Goal: Task Accomplishment & Management: Manage account settings

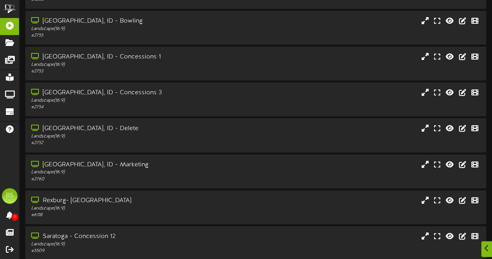
scroll to position [3393, 0]
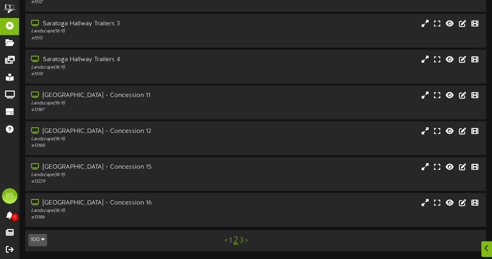
click at [231, 242] on link "1" at bounding box center [230, 240] width 3 height 9
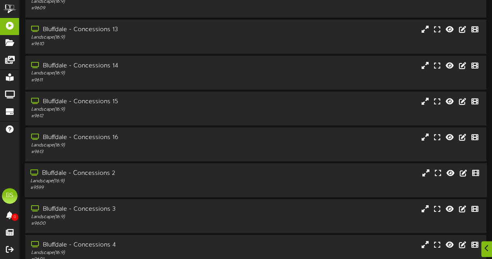
scroll to position [389, 0]
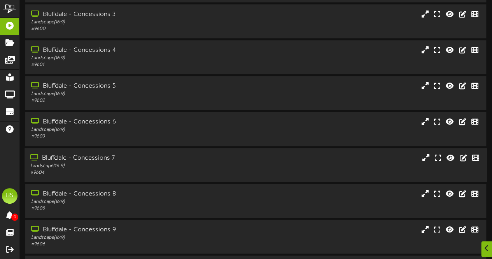
click at [101, 157] on div "Bluffdale - Concessions 7" at bounding box center [120, 158] width 181 height 9
drag, startPoint x: 101, startPoint y: 157, endPoint x: 117, endPoint y: 154, distance: 16.7
click at [101, 157] on div "Bluffdale - Concessions 7" at bounding box center [120, 158] width 181 height 9
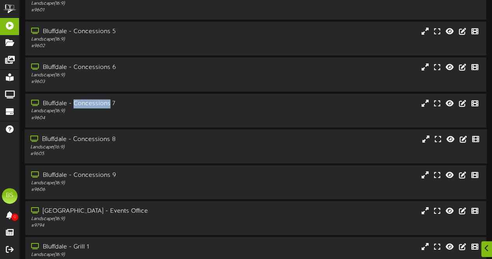
scroll to position [467, 0]
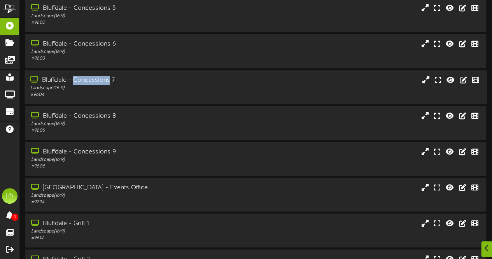
click at [89, 83] on div "Bluffdale - Concessions 7" at bounding box center [120, 80] width 181 height 9
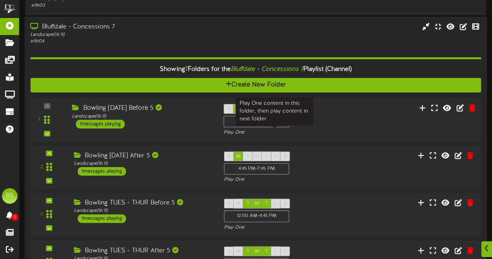
scroll to position [545, 0]
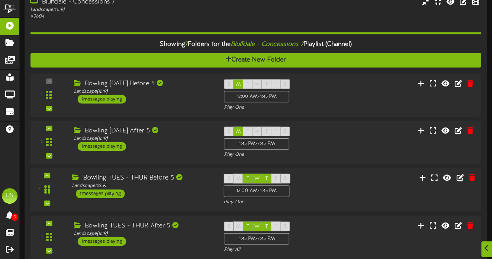
click at [116, 193] on div "1 messages playing" at bounding box center [100, 193] width 49 height 9
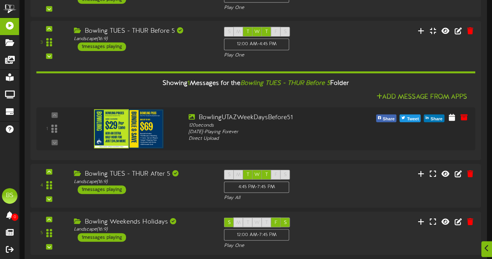
scroll to position [700, 0]
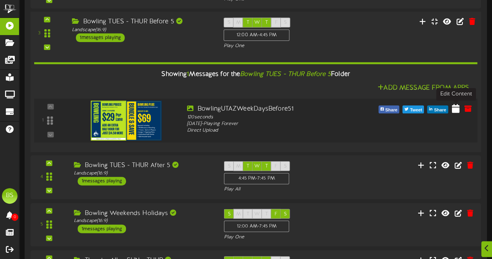
click at [456, 108] on icon at bounding box center [456, 108] width 8 height 9
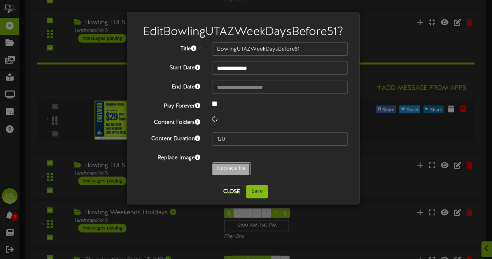
click at [221, 169] on div "**********" at bounding box center [243, 110] width 209 height 137
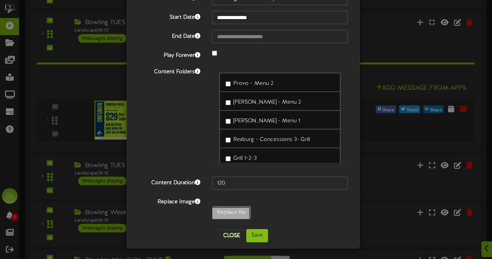
scroll to position [51, 0]
type input "**********"
type input "9125BowlingUTAZWeekDaysBefore5"
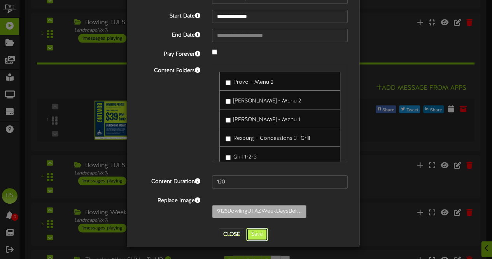
click at [251, 233] on button "Save" at bounding box center [257, 234] width 22 height 13
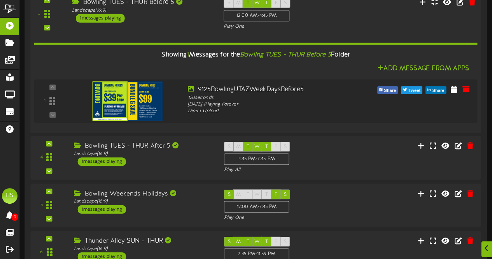
scroll to position [739, 0]
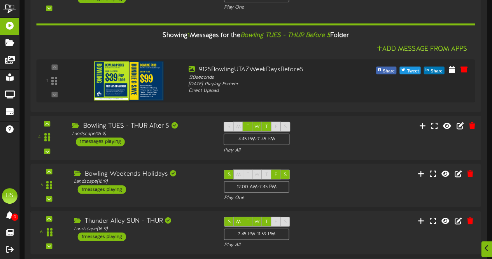
click at [108, 142] on div "1 messages playing" at bounding box center [100, 142] width 49 height 9
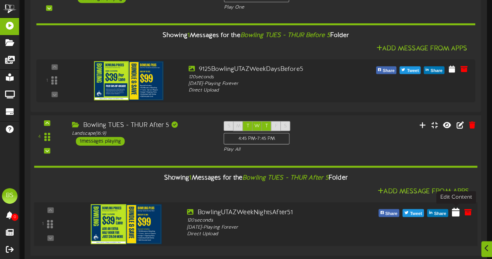
click at [457, 212] on icon at bounding box center [456, 211] width 8 height 9
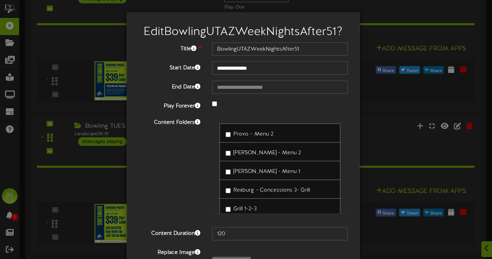
type input "**********"
type input "9125BowlingUTAZWeekNights"
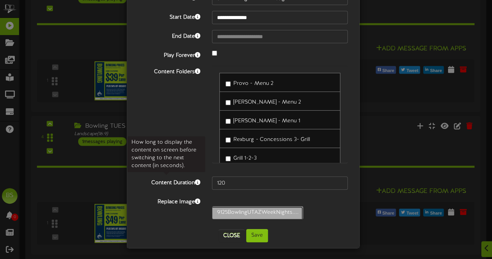
scroll to position [51, 0]
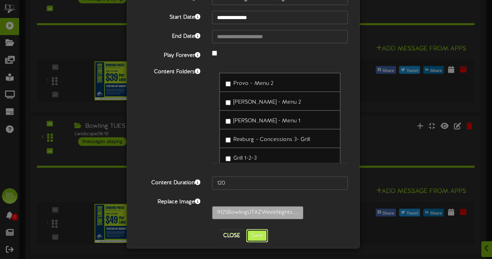
click at [262, 233] on button "Save" at bounding box center [257, 235] width 22 height 13
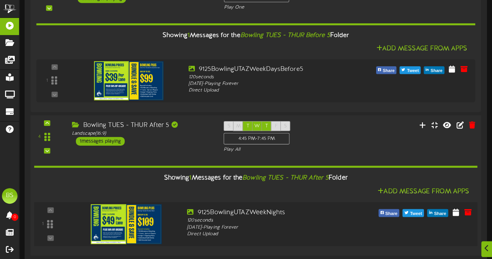
click at [142, 221] on img at bounding box center [126, 224] width 71 height 40
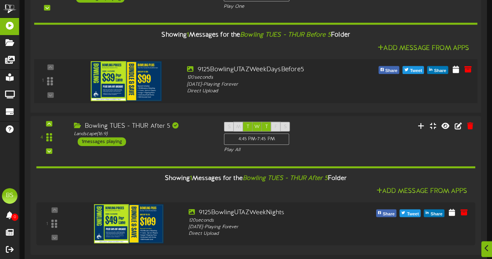
click at [125, 81] on img at bounding box center [126, 81] width 71 height 40
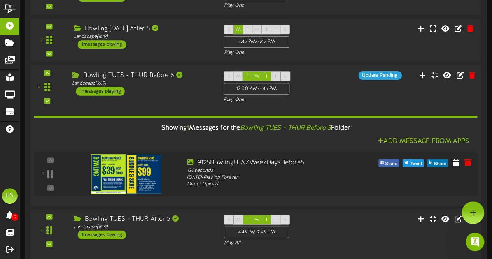
scroll to position [622, 0]
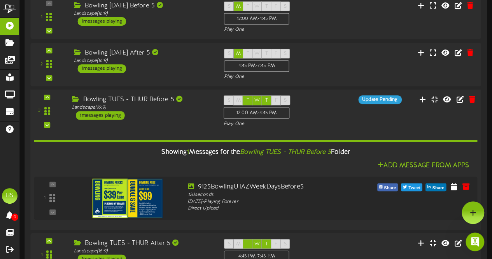
click at [114, 97] on div "Bowling TUES - THUR Before 5" at bounding box center [142, 99] width 140 height 9
click at [95, 98] on div "Bowling TUES - THUR Before 5" at bounding box center [142, 99] width 140 height 9
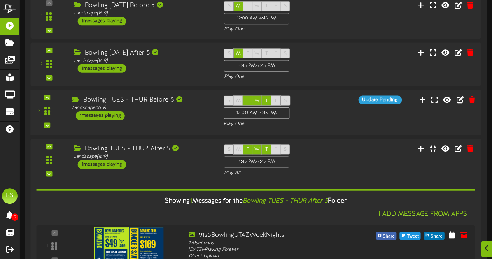
scroll to position [84, 0]
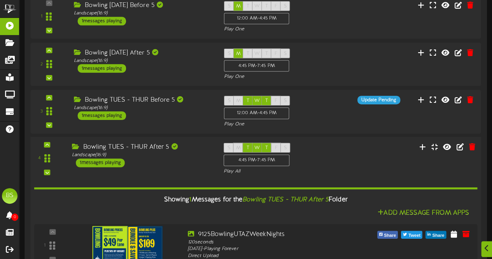
click at [90, 148] on div "Bowling TUES - THUR After 5" at bounding box center [142, 146] width 140 height 9
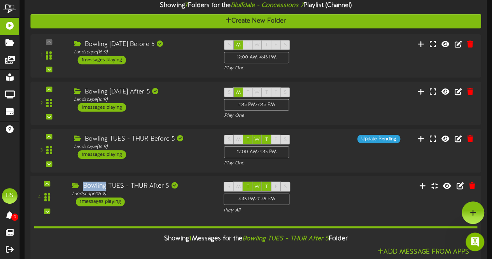
click at [100, 185] on div "Bowling TUES - THUR After 5" at bounding box center [142, 185] width 140 height 9
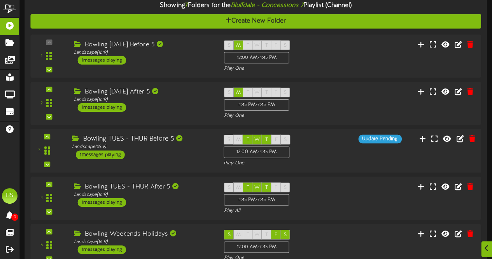
scroll to position [0, 0]
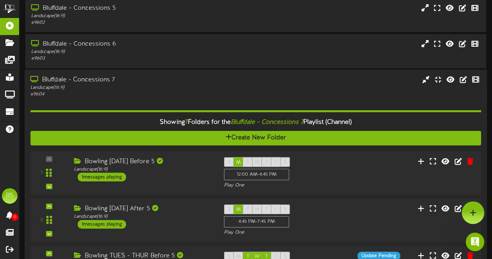
click at [85, 82] on div "Bluffdale - Concessions 7" at bounding box center [120, 79] width 181 height 9
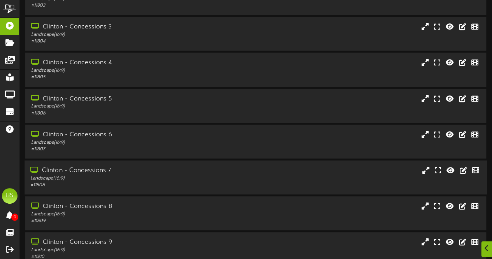
click at [90, 170] on div "Clinton - Concessions 7" at bounding box center [120, 170] width 181 height 9
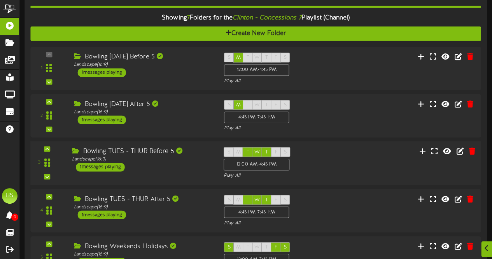
click at [112, 166] on div "1 messages playing" at bounding box center [100, 167] width 49 height 9
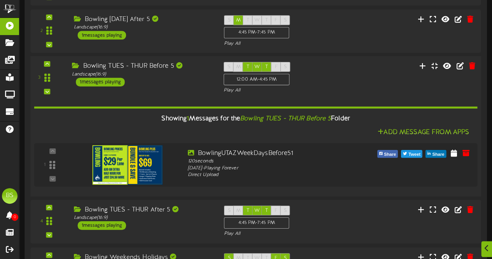
scroll to position [1946, 0]
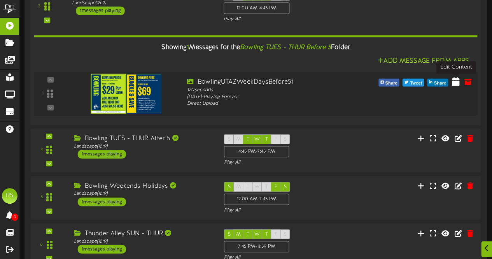
click at [457, 82] on icon at bounding box center [456, 81] width 8 height 9
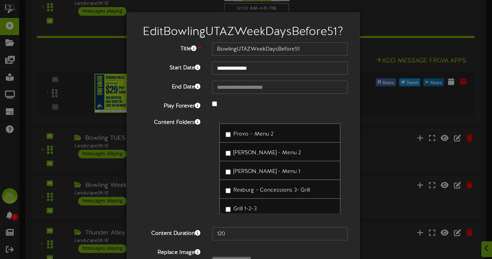
type input "**********"
type input "9125BowlingUTAZWeekDaysBefore5"
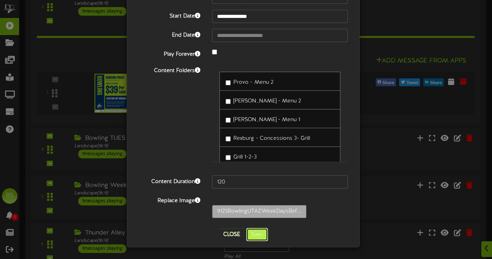
click at [256, 237] on button "Save" at bounding box center [257, 234] width 22 height 13
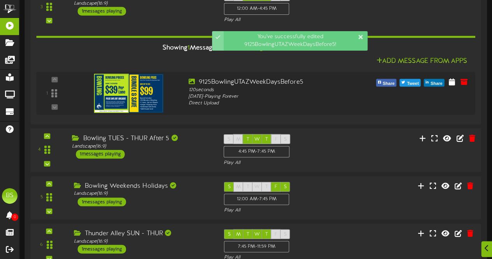
click at [116, 154] on div "1 messages playing" at bounding box center [100, 154] width 49 height 9
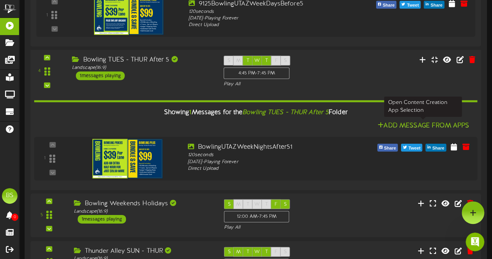
scroll to position [0, 0]
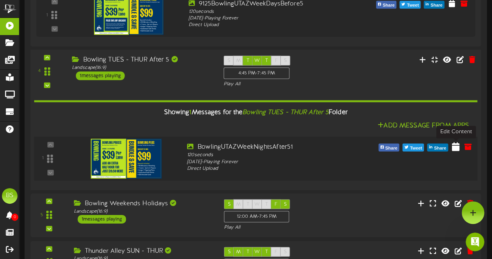
click at [455, 147] on icon at bounding box center [456, 146] width 8 height 9
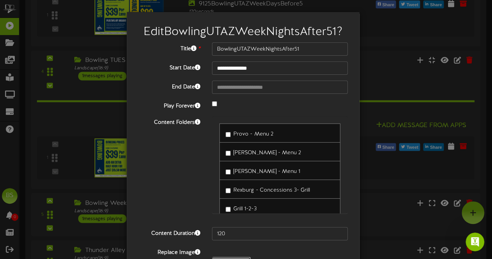
type input "**********"
type input "9125BowlingUTAZWeekNights"
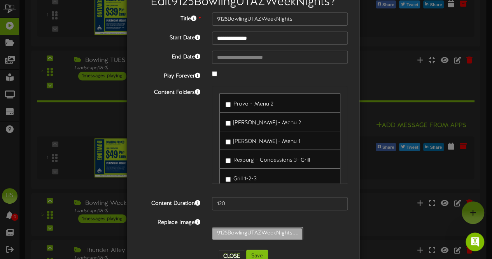
scroll to position [51, 0]
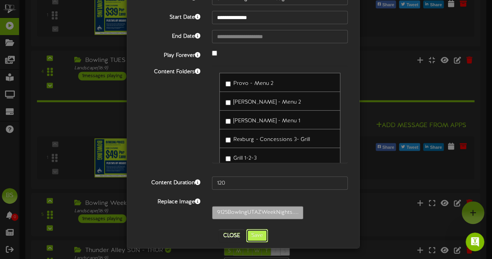
click at [255, 236] on button "Save" at bounding box center [257, 235] width 22 height 13
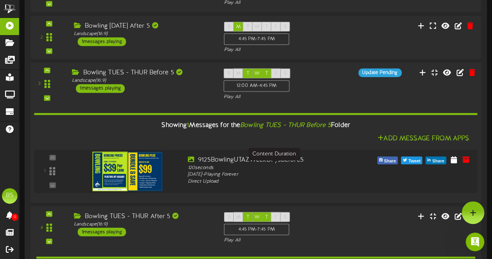
scroll to position [0, 0]
click at [118, 74] on div "Bowling TUES - THUR Before 5" at bounding box center [142, 72] width 140 height 9
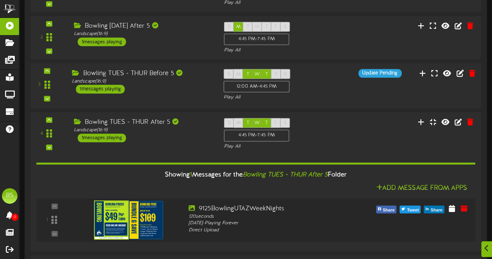
scroll to position [84, 0]
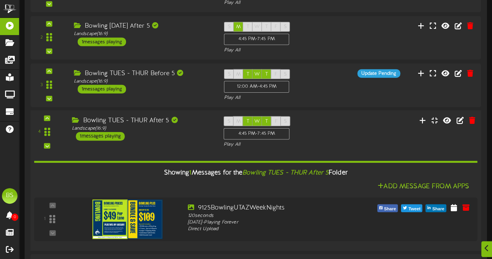
click at [122, 120] on div "Bowling TUES - THUR After 5" at bounding box center [142, 120] width 140 height 9
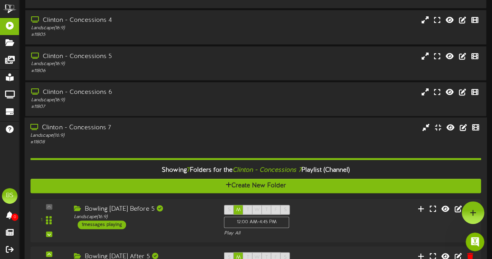
scroll to position [1635, 0]
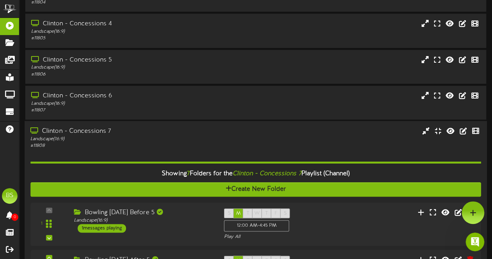
click at [90, 131] on div "Clinton - Concessions 7" at bounding box center [120, 130] width 181 height 9
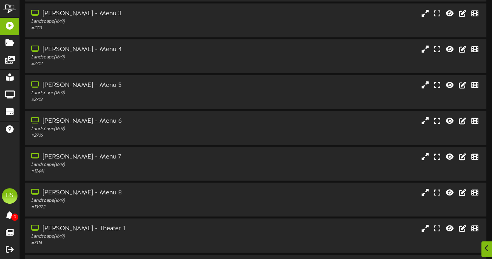
scroll to position [2608, 0]
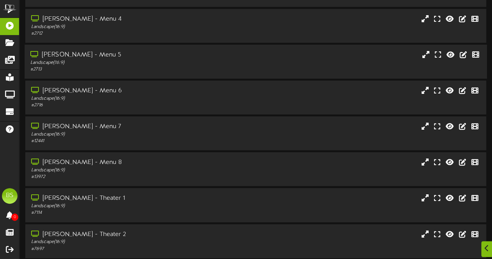
click at [77, 55] on div "[PERSON_NAME] - Menu 5" at bounding box center [120, 55] width 181 height 9
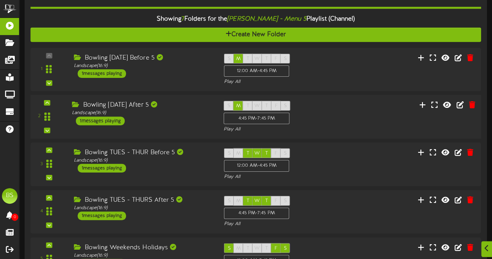
scroll to position [2724, 0]
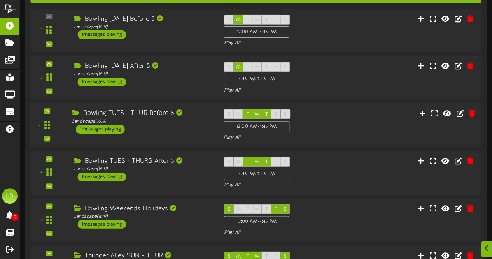
click at [107, 129] on div "1 messages playing" at bounding box center [100, 129] width 49 height 9
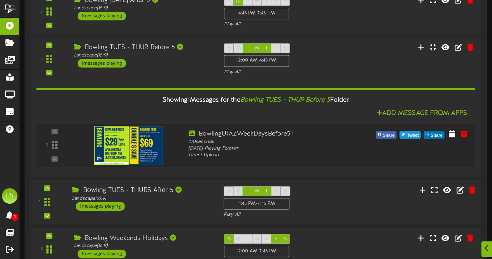
scroll to position [2802, 0]
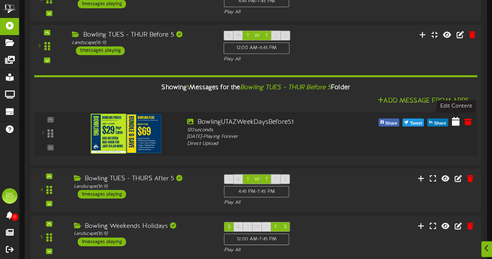
click at [458, 121] on icon at bounding box center [456, 121] width 8 height 9
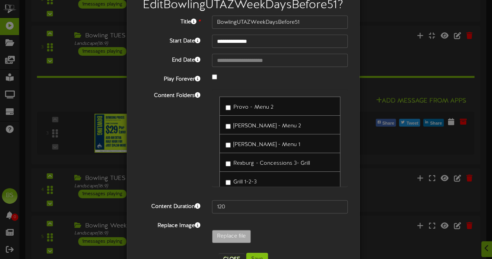
scroll to position [51, 0]
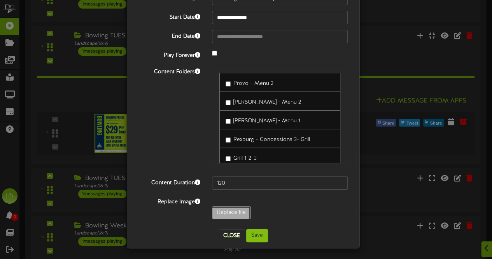
type input "**********"
type input "9125BowlingUTAZWeekDaysBefore5"
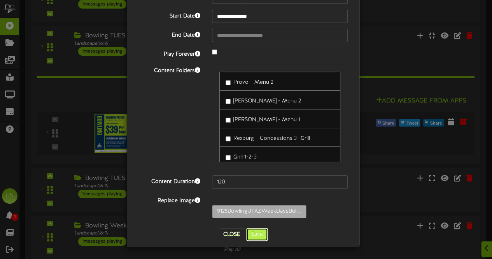
click at [253, 234] on button "Save" at bounding box center [257, 234] width 22 height 13
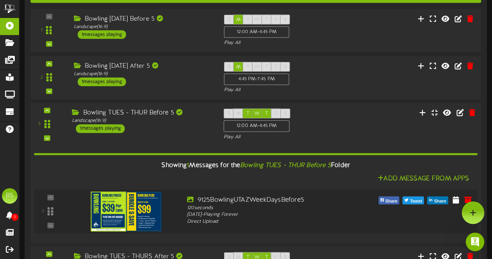
scroll to position [0, 0]
click at [142, 212] on img at bounding box center [126, 211] width 71 height 40
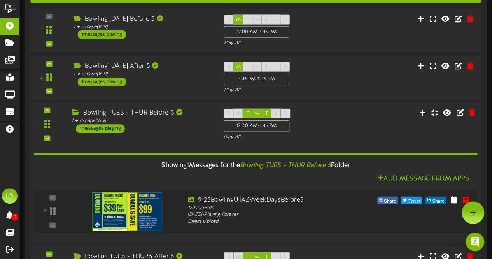
click at [111, 127] on div "1 messages playing" at bounding box center [100, 129] width 49 height 9
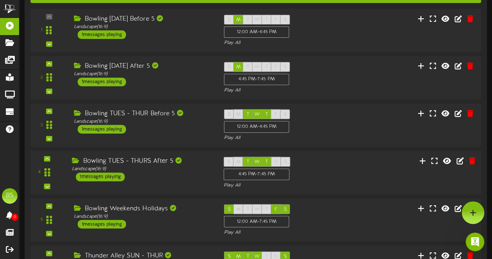
click at [101, 176] on div "1 messages playing" at bounding box center [100, 176] width 49 height 9
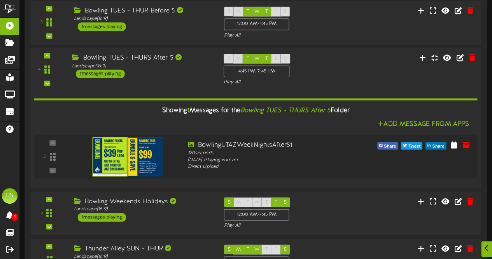
scroll to position [2841, 0]
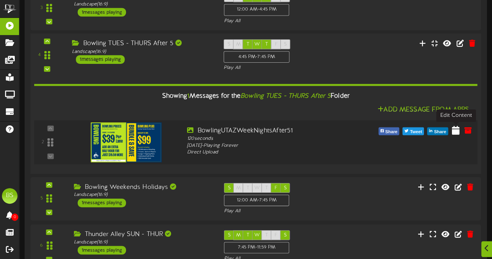
click at [456, 131] on icon at bounding box center [456, 130] width 8 height 9
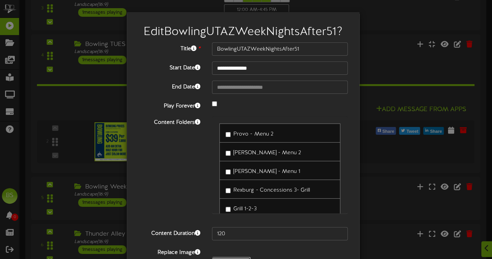
type input "**********"
type input "9125BowlingUTAZWeekNights"
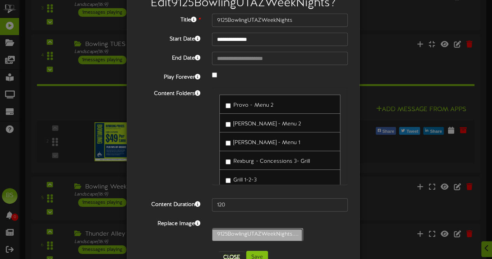
scroll to position [51, 0]
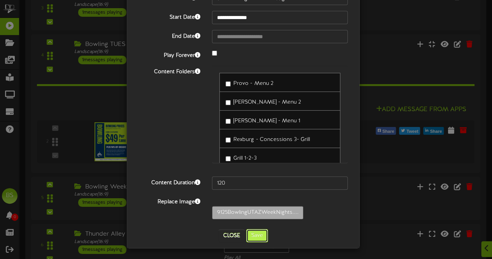
click at [255, 237] on button "Save" at bounding box center [257, 235] width 22 height 13
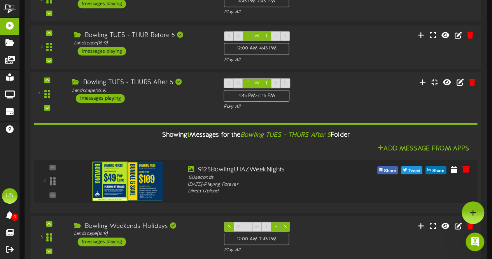
scroll to position [0, 0]
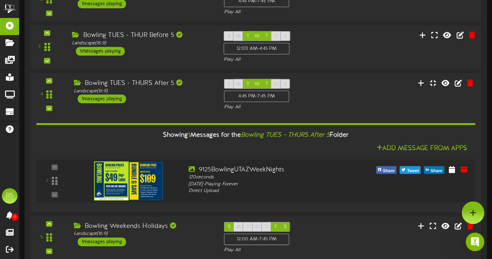
click at [150, 34] on div "Bowling TUES - THUR Before 5" at bounding box center [142, 35] width 140 height 9
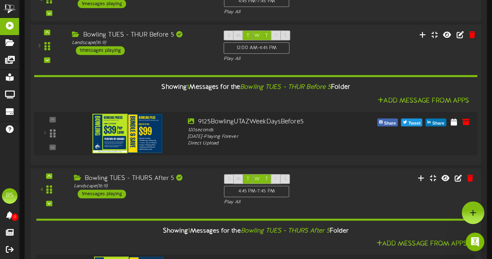
click at [141, 35] on div "Bowling TUES - THUR Before 5" at bounding box center [142, 35] width 140 height 9
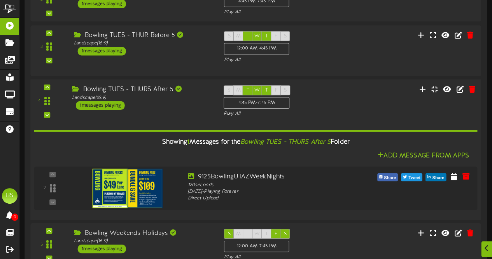
scroll to position [84, 0]
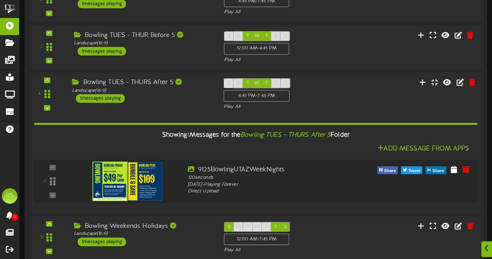
click at [153, 80] on div "Bowling TUES - THURS After 5" at bounding box center [142, 82] width 140 height 9
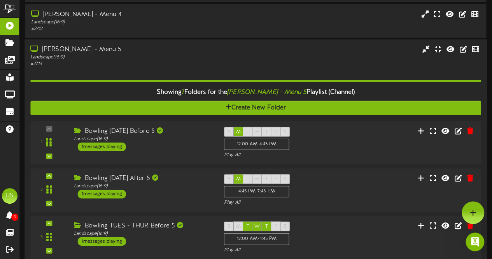
scroll to position [2608, 0]
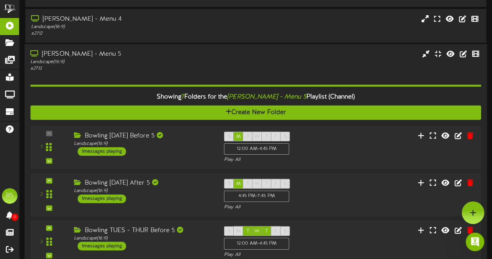
click at [81, 55] on div "[PERSON_NAME] - Menu 5" at bounding box center [120, 54] width 181 height 9
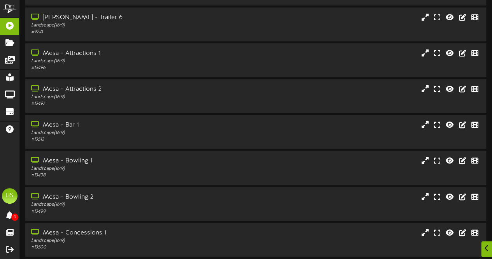
scroll to position [3230, 0]
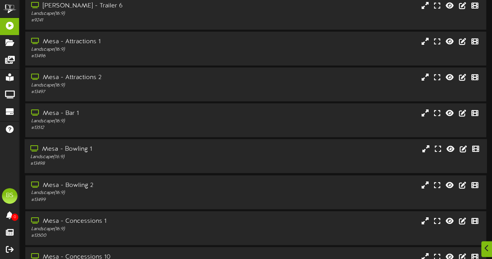
click at [79, 151] on div "Mesa - Bowling 1" at bounding box center [120, 149] width 181 height 9
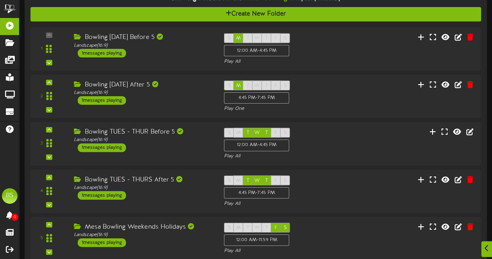
scroll to position [3464, 0]
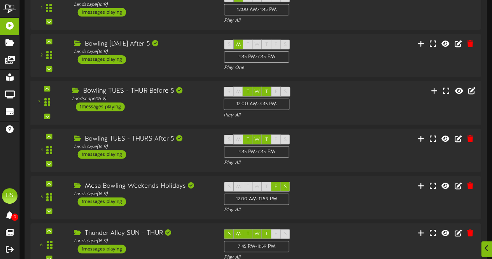
click at [114, 109] on div "1 messages playing" at bounding box center [100, 107] width 49 height 9
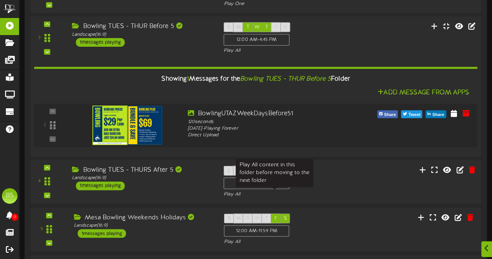
scroll to position [3542, 0]
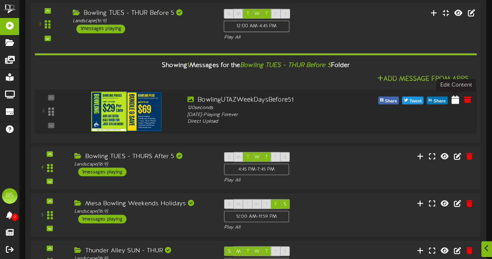
click at [455, 97] on icon at bounding box center [455, 99] width 8 height 9
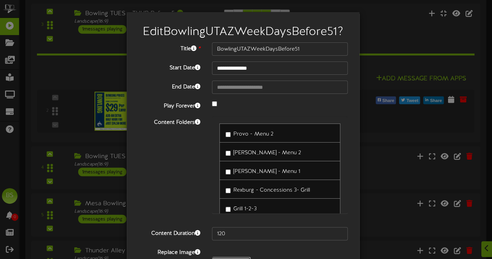
type input "**********"
type input "9125BowlingUTAZWeekDaysBefore5"
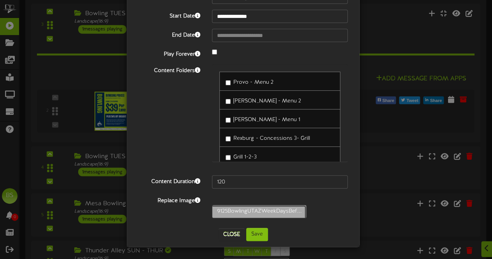
scroll to position [63, 0]
click at [258, 236] on button "Save" at bounding box center [257, 234] width 22 height 13
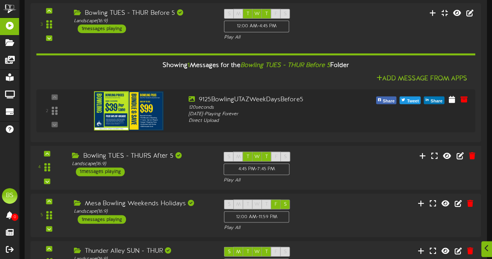
click at [112, 172] on div "1 messages playing" at bounding box center [100, 171] width 49 height 9
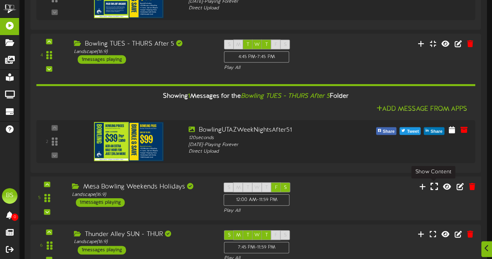
scroll to position [3658, 0]
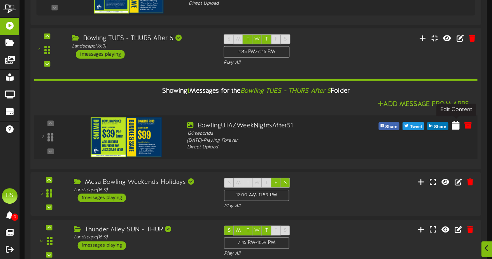
click at [457, 124] on icon at bounding box center [456, 125] width 8 height 9
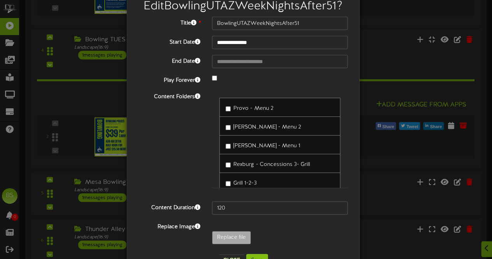
scroll to position [51, 0]
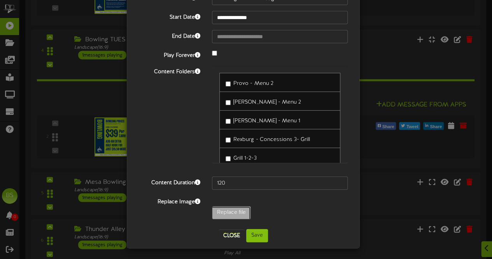
type input "**********"
type input "9125BowlingUTAZWeekNights"
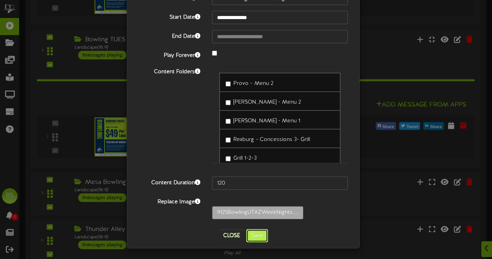
click at [256, 235] on button "Save" at bounding box center [257, 235] width 22 height 13
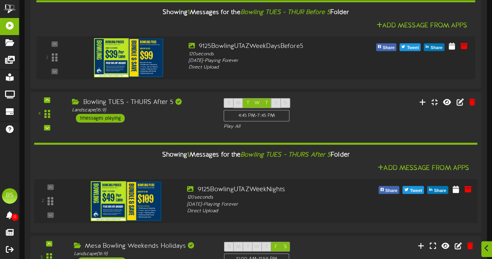
scroll to position [3620, 0]
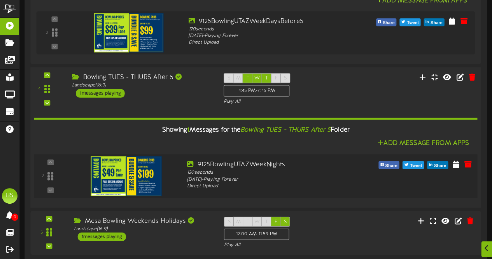
click at [142, 174] on img at bounding box center [126, 176] width 71 height 40
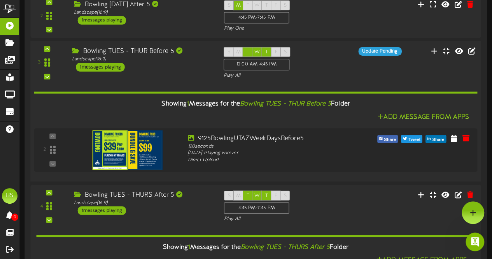
scroll to position [0, 0]
click at [125, 53] on div "Bowling TUES - THUR Before 5" at bounding box center [142, 51] width 140 height 9
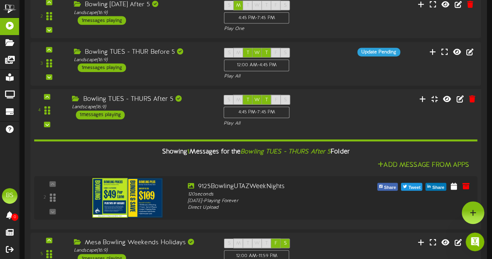
click at [136, 96] on div "Bowling TUES - THURS After 5" at bounding box center [142, 99] width 140 height 9
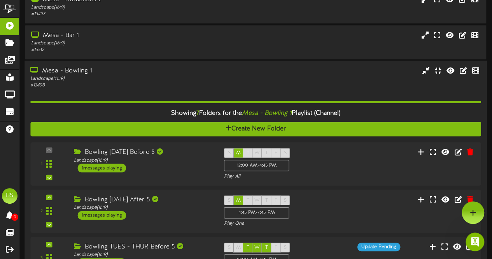
click at [81, 72] on div "Mesa - Bowling 1" at bounding box center [120, 71] width 181 height 9
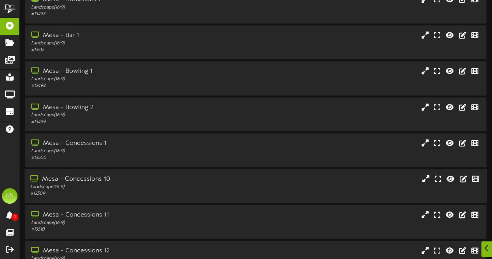
scroll to position [3393, 0]
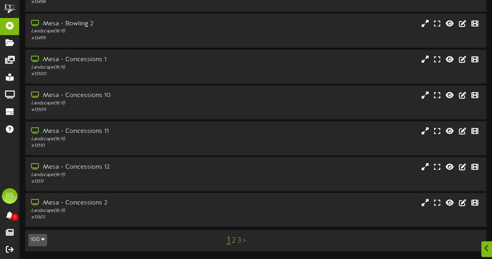
click at [234, 242] on link "2" at bounding box center [234, 240] width 4 height 9
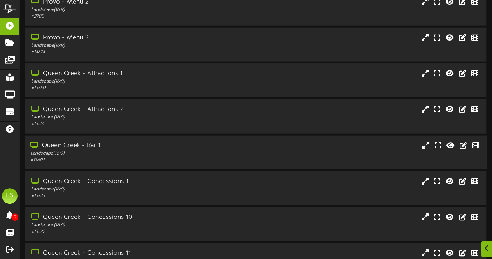
scroll to position [1012, 0]
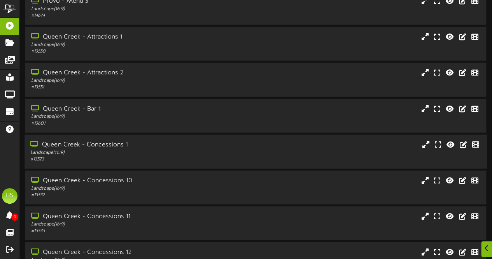
click at [100, 144] on div "Queen Creek - Concessions 1" at bounding box center [120, 145] width 181 height 9
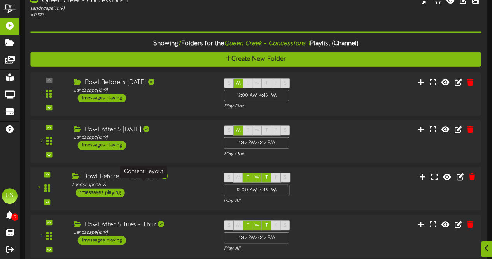
scroll to position [1207, 0]
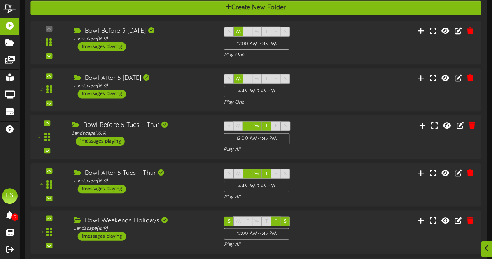
click at [106, 141] on div "1 messages playing" at bounding box center [100, 141] width 49 height 9
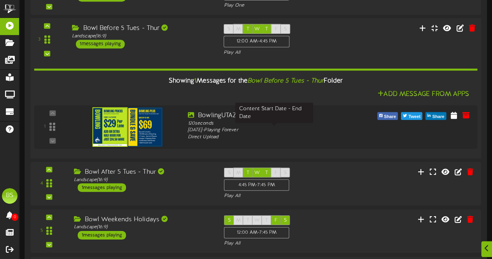
scroll to position [1323, 0]
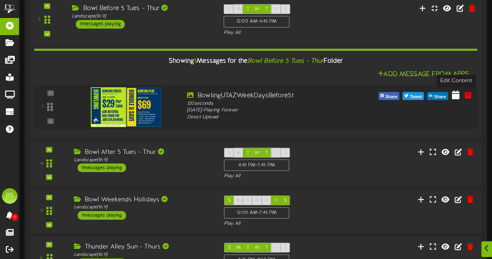
click at [456, 96] on icon at bounding box center [456, 95] width 8 height 9
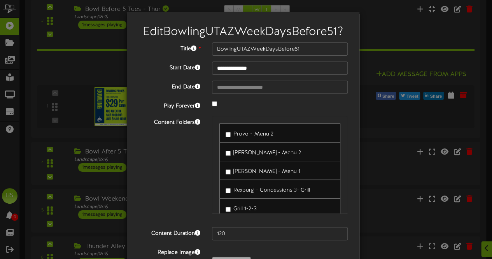
scroll to position [51, 0]
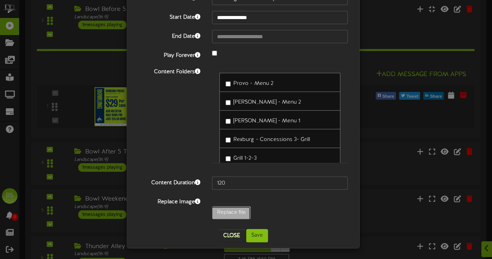
type input "**********"
type input "9125BowlingUTAZWeekDaysBefore5"
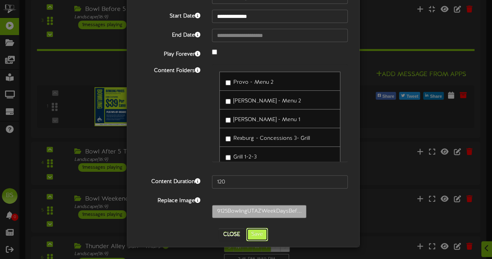
click at [254, 235] on button "Save" at bounding box center [257, 234] width 22 height 13
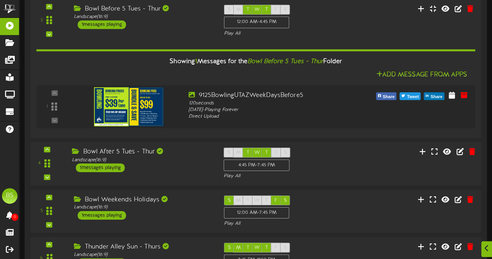
click at [114, 165] on div "1 messages playing" at bounding box center [100, 167] width 49 height 9
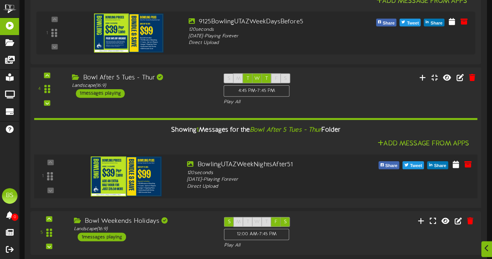
scroll to position [1401, 0]
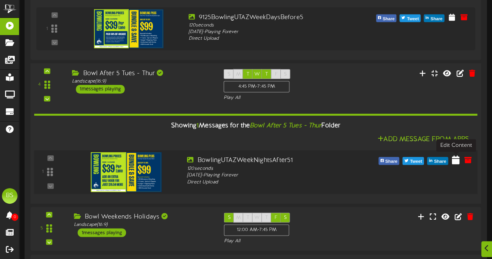
click at [455, 161] on icon at bounding box center [456, 160] width 8 height 9
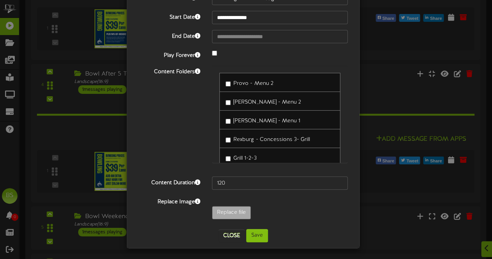
scroll to position [51, 0]
type input "**********"
type input "9125BowlingUTAZWeekNights"
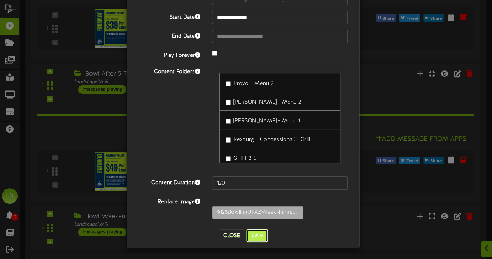
click at [257, 234] on button "Save" at bounding box center [257, 235] width 22 height 13
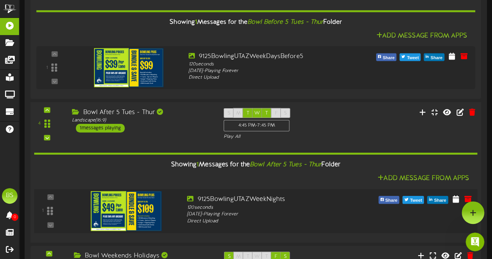
scroll to position [0, 0]
click at [116, 209] on img at bounding box center [126, 211] width 71 height 40
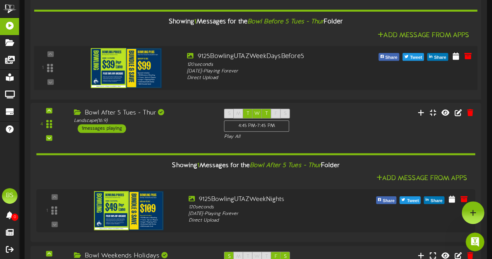
click at [117, 61] on img at bounding box center [126, 68] width 71 height 40
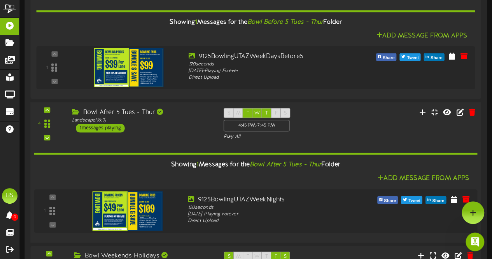
click at [120, 113] on div "Bowl After 5 Tues - Thur" at bounding box center [142, 112] width 140 height 9
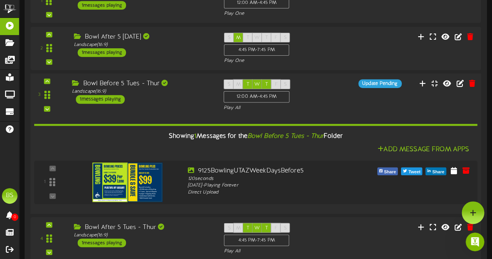
scroll to position [1245, 0]
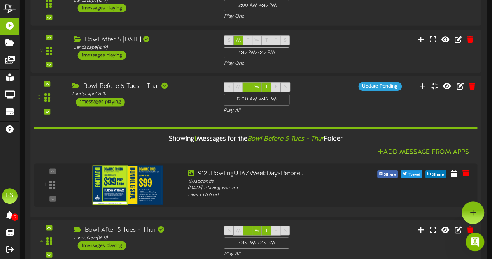
click at [118, 86] on div "Bowl Before 5 Tues - Thur" at bounding box center [142, 86] width 140 height 9
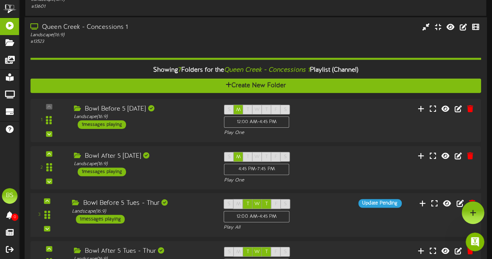
scroll to position [0, 0]
click at [112, 28] on div "Queen Creek - Concessions 1" at bounding box center [120, 27] width 181 height 9
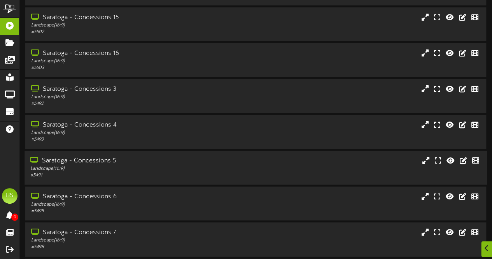
scroll to position [2880, 0]
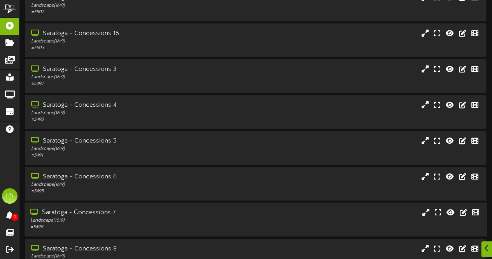
click at [99, 212] on div "Saratoga - Concessions 7" at bounding box center [120, 212] width 181 height 9
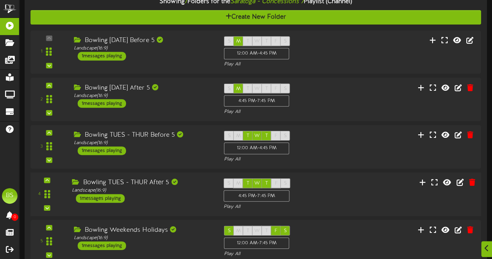
scroll to position [3191, 0]
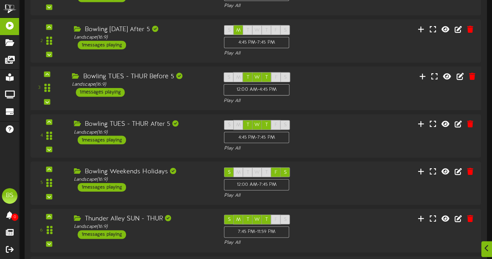
click at [108, 91] on div "1 messages playing" at bounding box center [100, 92] width 49 height 9
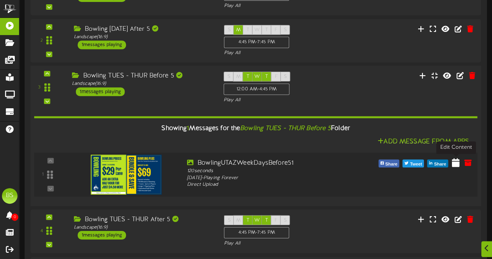
click at [456, 163] on icon at bounding box center [456, 162] width 8 height 9
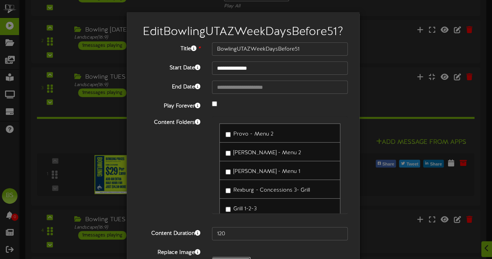
type input "**********"
type input "9125BowlingUTAZWeekDaysBefore5"
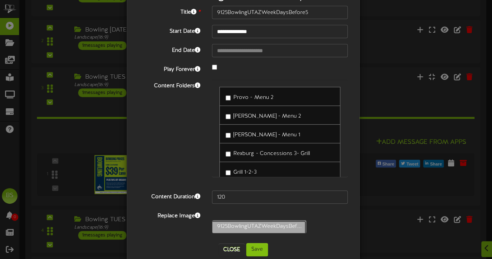
scroll to position [63, 0]
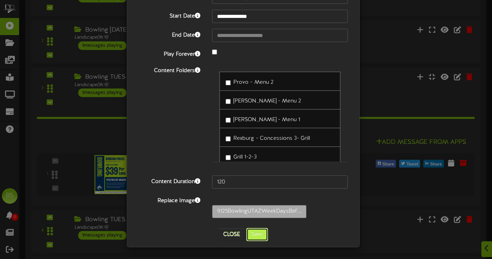
click at [257, 234] on button "Save" at bounding box center [257, 234] width 22 height 13
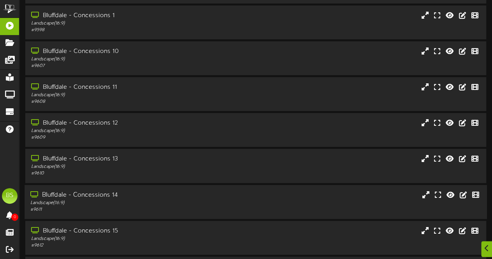
scroll to position [166, 0]
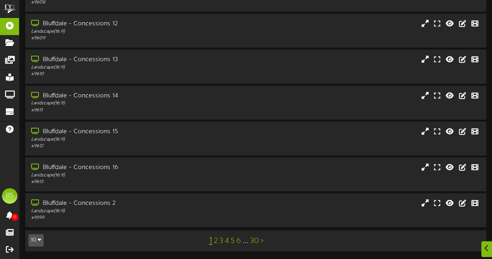
click at [39, 242] on button "10" at bounding box center [35, 240] width 15 height 12
click at [40, 225] on div "100" at bounding box center [36, 225] width 15 height 12
click at [233, 241] on link "2" at bounding box center [234, 240] width 4 height 9
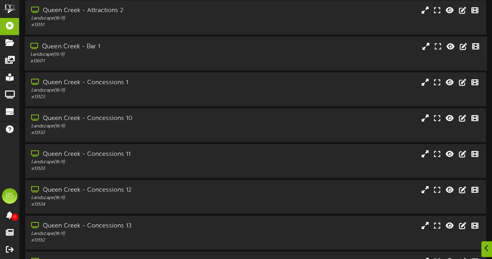
scroll to position [1090, 0]
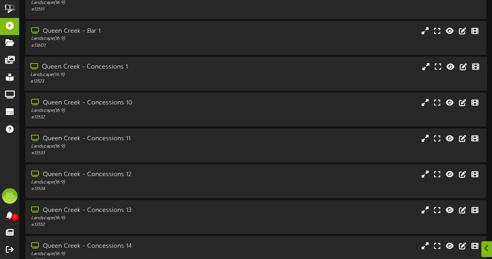
click at [111, 68] on div "Queen Creek - Concessions 1" at bounding box center [120, 67] width 181 height 9
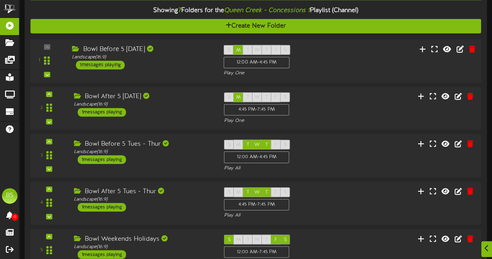
scroll to position [1207, 0]
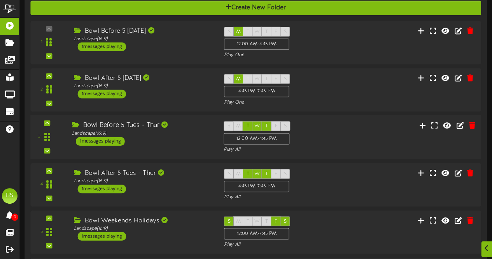
click at [103, 141] on div "1 messages playing" at bounding box center [100, 141] width 49 height 9
click at [116, 142] on div "1 messages playing" at bounding box center [100, 141] width 49 height 9
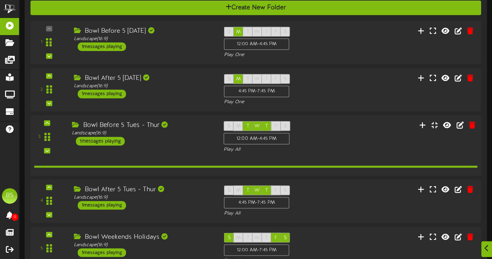
scroll to position [1206, 0]
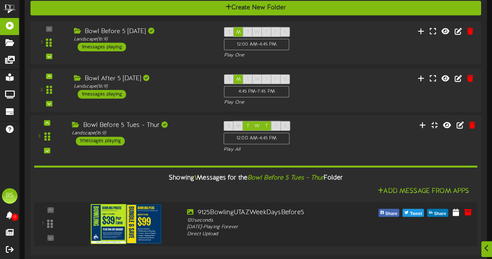
click at [136, 221] on img at bounding box center [126, 224] width 71 height 40
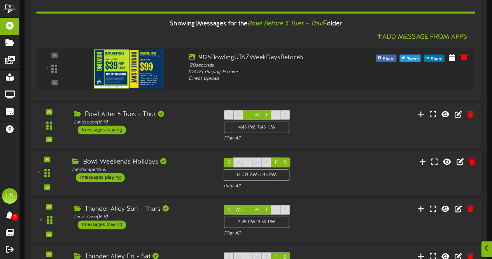
scroll to position [1362, 0]
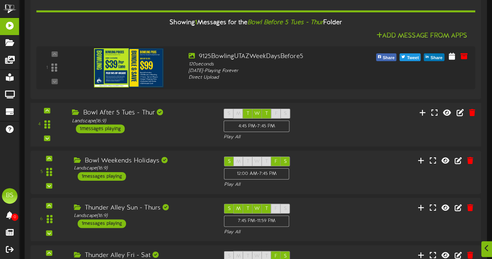
click at [119, 127] on div "1 messages playing" at bounding box center [100, 129] width 49 height 9
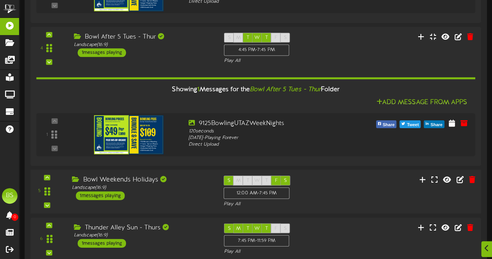
scroll to position [1479, 0]
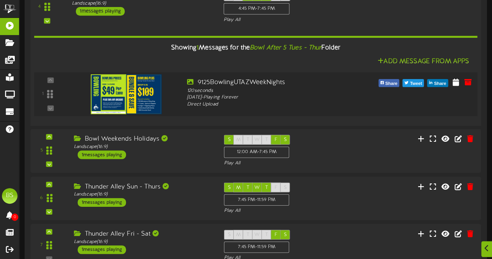
click at [139, 90] on img at bounding box center [126, 94] width 71 height 40
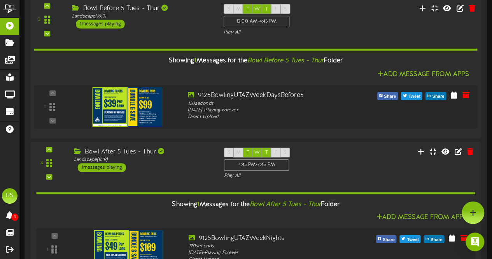
scroll to position [1284, 0]
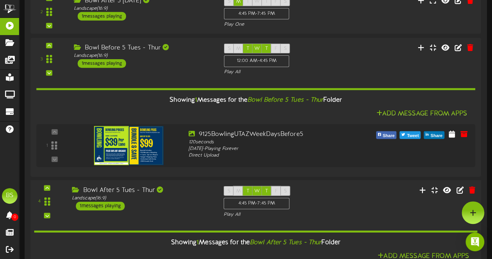
drag, startPoint x: 105, startPoint y: 203, endPoint x: 107, endPoint y: 190, distance: 13.4
click at [105, 202] on div "1 messages playing" at bounding box center [100, 206] width 49 height 9
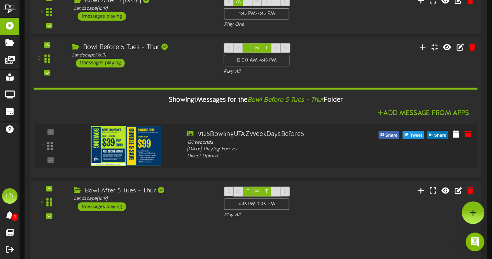
scroll to position [1284, 0]
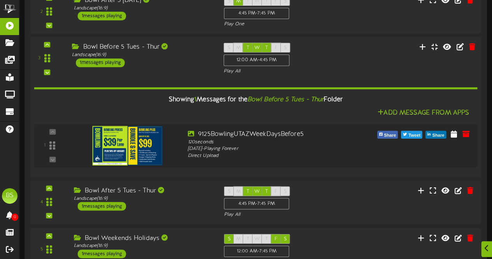
drag, startPoint x: 99, startPoint y: 61, endPoint x: 107, endPoint y: 59, distance: 8.4
click at [100, 61] on div "1 messages playing" at bounding box center [100, 62] width 49 height 9
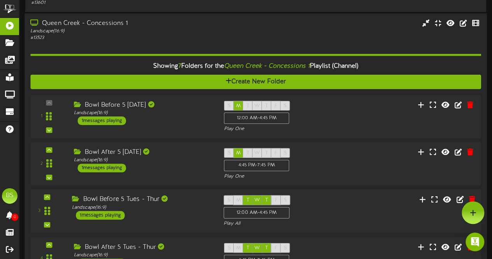
scroll to position [1129, 0]
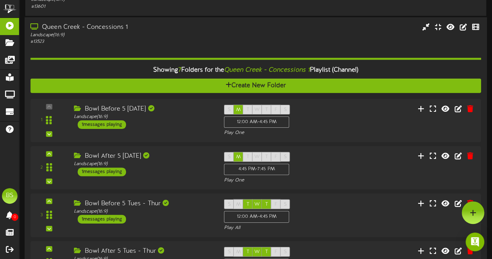
click at [110, 29] on div "Queen Creek - Concessions 1" at bounding box center [120, 27] width 181 height 9
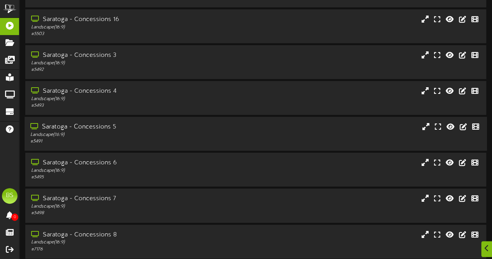
scroll to position [2958, 0]
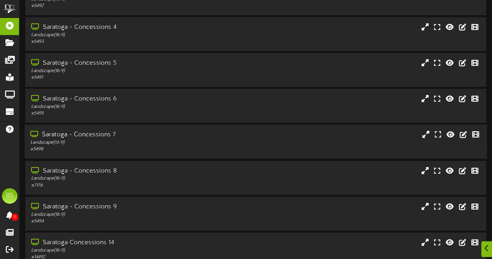
click at [100, 135] on div "Saratoga - Concessions 7" at bounding box center [120, 134] width 181 height 9
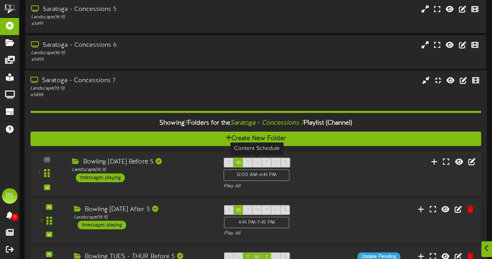
scroll to position [3114, 0]
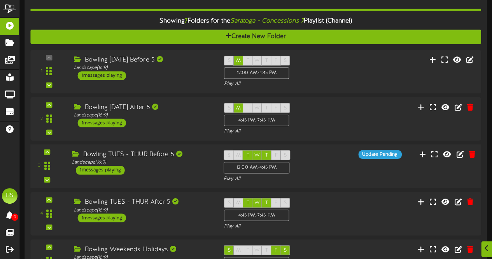
click at [111, 172] on div "1 messages playing" at bounding box center [100, 170] width 49 height 9
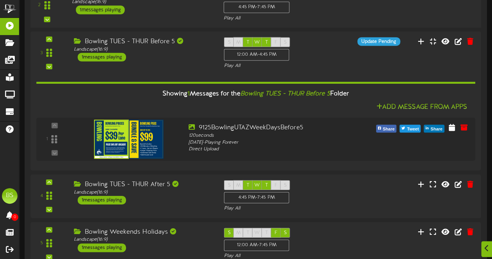
scroll to position [3230, 0]
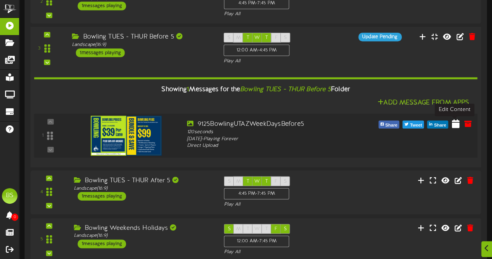
click at [455, 124] on icon at bounding box center [456, 123] width 8 height 9
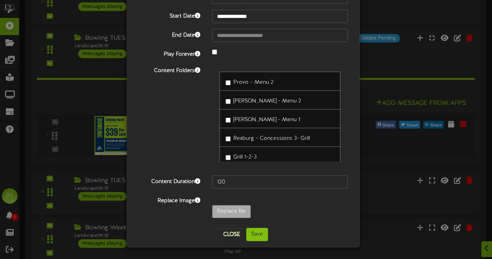
scroll to position [63, 0]
type input "**********"
click at [255, 235] on button "Save" at bounding box center [257, 234] width 22 height 13
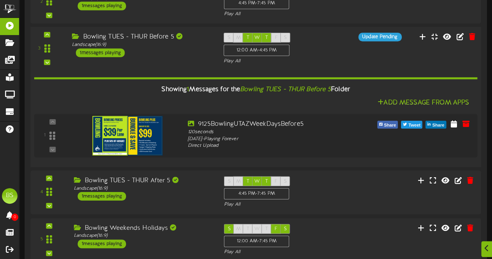
click at [114, 52] on div "1 messages playing" at bounding box center [100, 53] width 49 height 9
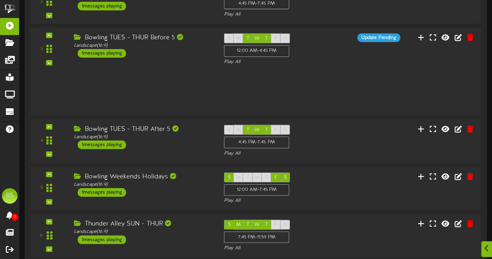
scroll to position [3230, 0]
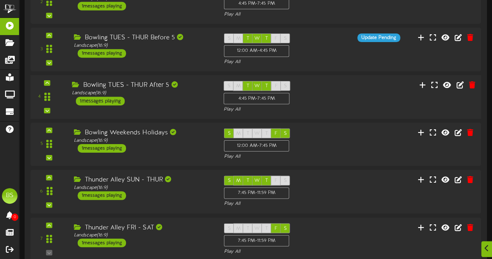
click at [115, 100] on div "1 messages playing" at bounding box center [100, 101] width 49 height 9
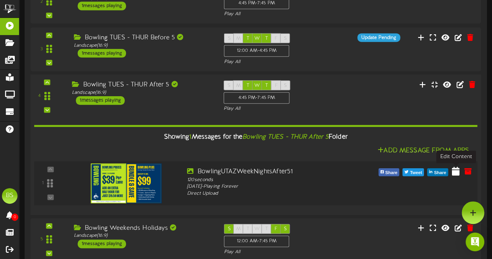
click at [459, 173] on icon at bounding box center [456, 171] width 8 height 9
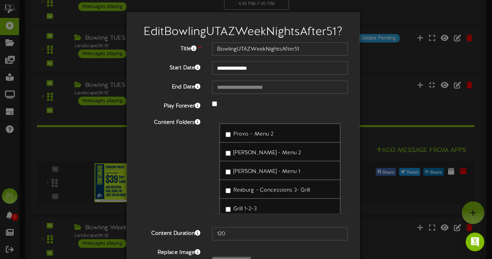
type input "**********"
type input "9125BowlingUTAZWeekNights"
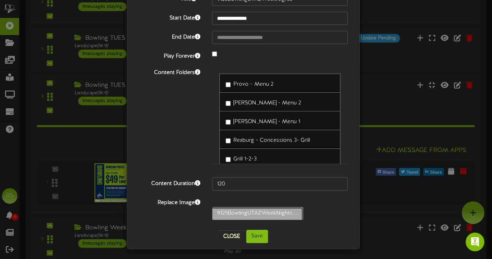
scroll to position [51, 0]
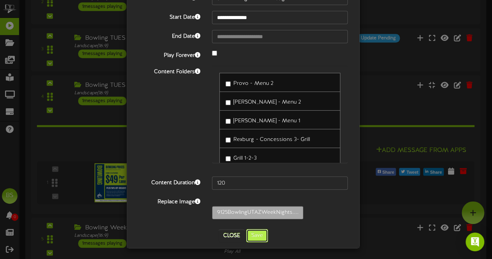
click at [256, 235] on button "Save" at bounding box center [257, 235] width 22 height 13
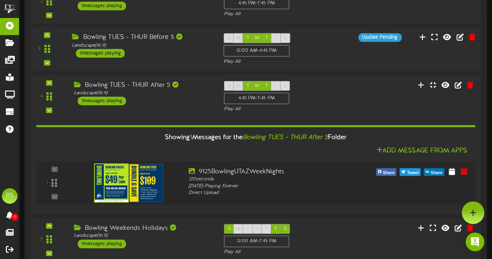
click at [117, 51] on div "1 messages playing" at bounding box center [100, 53] width 49 height 9
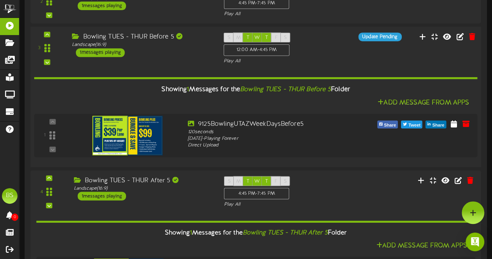
click at [109, 53] on div "1 messages playing" at bounding box center [100, 53] width 49 height 9
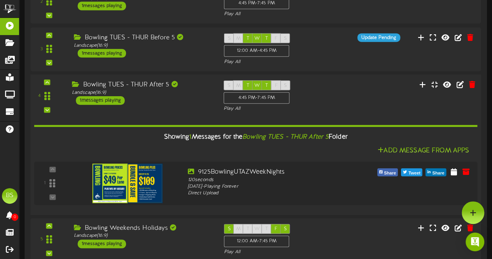
click at [114, 100] on div "1 messages playing" at bounding box center [100, 100] width 49 height 9
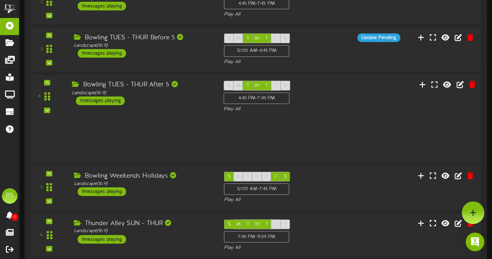
scroll to position [3230, 0]
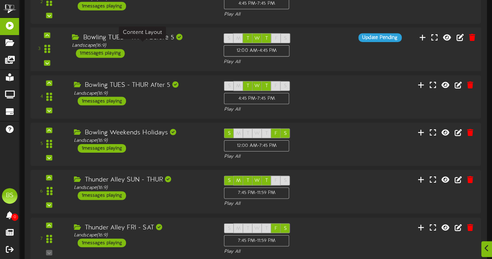
click at [112, 48] on div "Landscape ( 16:9 )" at bounding box center [142, 45] width 140 height 7
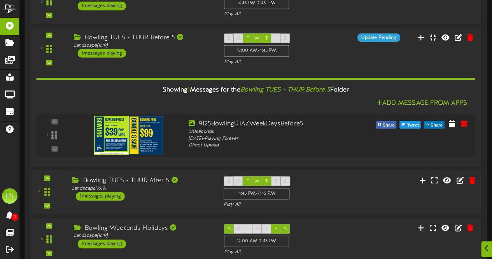
click at [117, 198] on div "1 messages playing" at bounding box center [100, 196] width 49 height 9
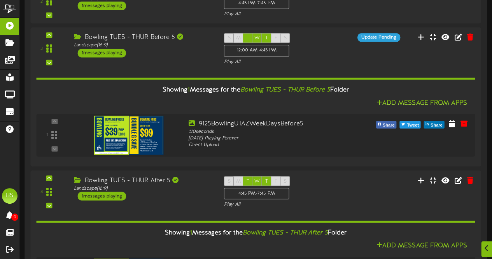
scroll to position [3425, 0]
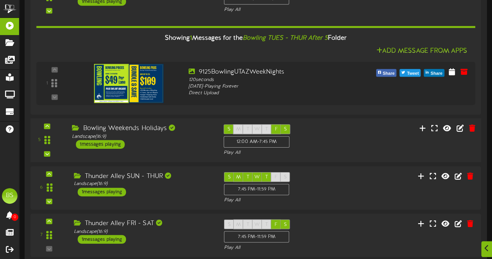
click at [118, 145] on div "1 messages playing" at bounding box center [100, 144] width 49 height 9
click at [110, 143] on div "1 messages playing" at bounding box center [100, 144] width 49 height 9
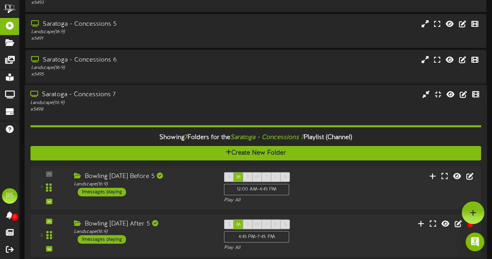
scroll to position [2958, 0]
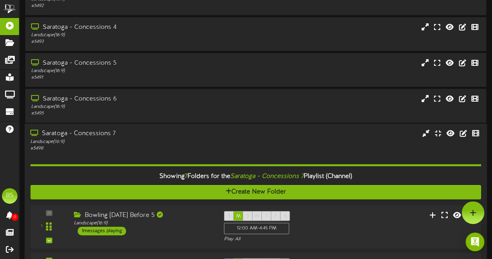
click at [96, 137] on div "Saratoga - Concessions 7" at bounding box center [120, 134] width 181 height 9
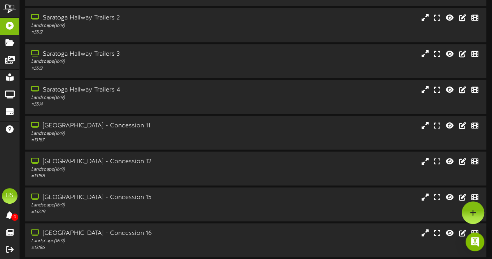
scroll to position [3393, 0]
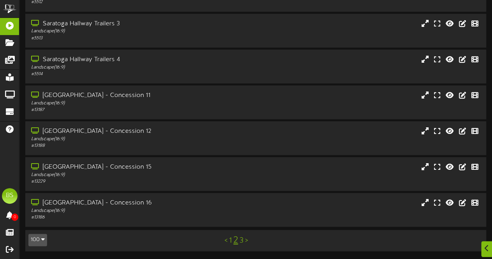
click at [243, 240] on link "3" at bounding box center [242, 240] width 4 height 9
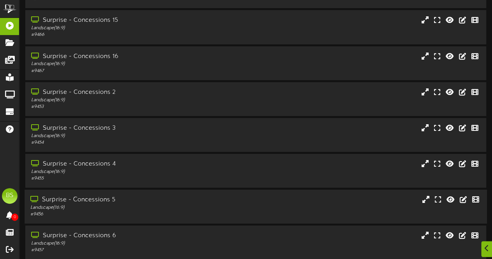
scroll to position [1440, 0]
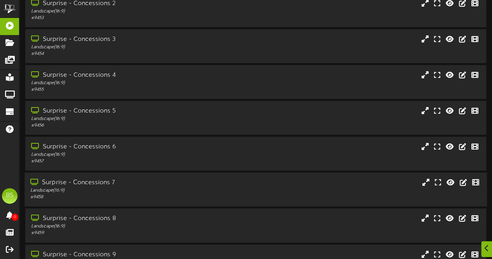
click at [105, 182] on div "Surprise - Concessions 7" at bounding box center [120, 182] width 181 height 9
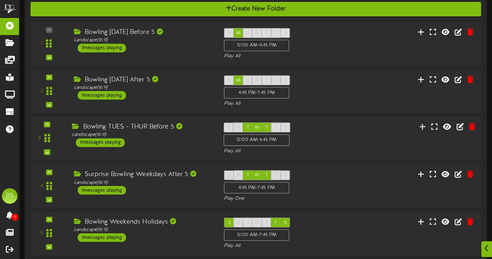
scroll to position [1674, 0]
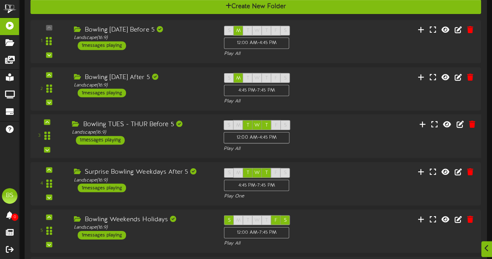
click at [104, 141] on div "1 messages playing" at bounding box center [100, 140] width 49 height 9
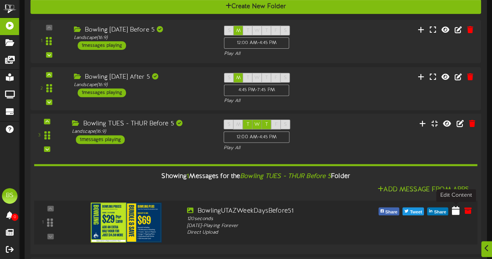
click at [456, 210] on icon at bounding box center [456, 210] width 8 height 9
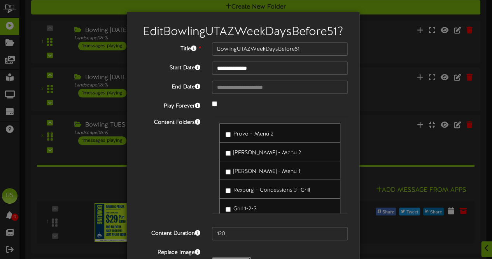
type input "**********"
type input "9125BowlingUTAZWeekDaysBefore5"
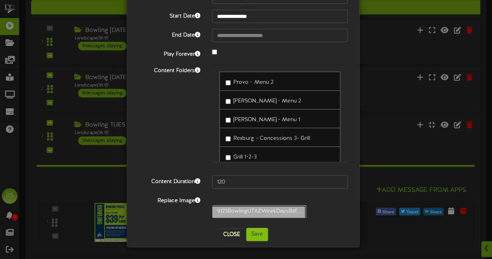
scroll to position [63, 0]
click at [251, 237] on button "Save" at bounding box center [257, 234] width 22 height 13
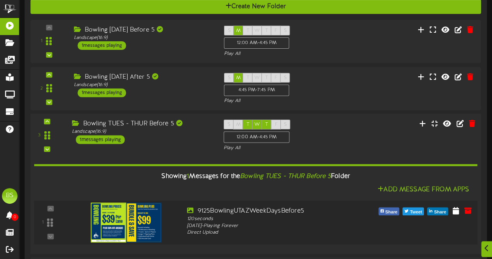
click at [128, 218] on img at bounding box center [126, 223] width 71 height 40
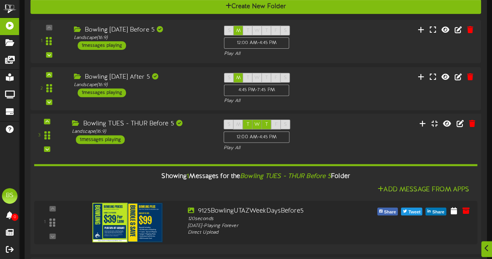
click at [104, 141] on div "1 messages playing" at bounding box center [100, 139] width 49 height 9
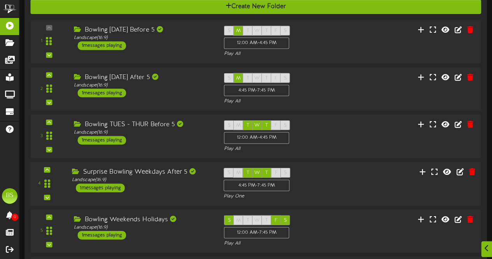
click at [104, 188] on div "1 messages playing" at bounding box center [100, 187] width 49 height 9
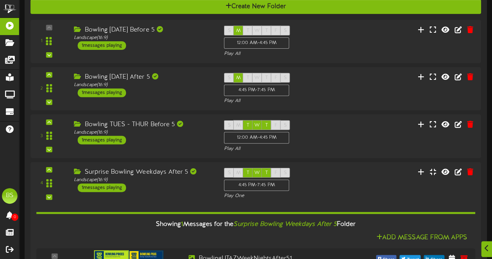
scroll to position [1829, 0]
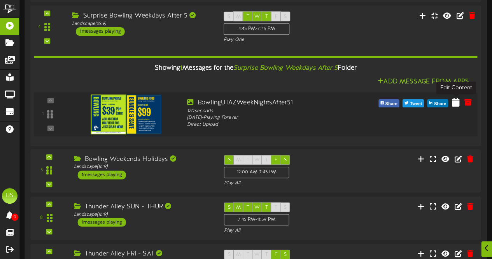
click at [457, 100] on icon at bounding box center [456, 102] width 8 height 9
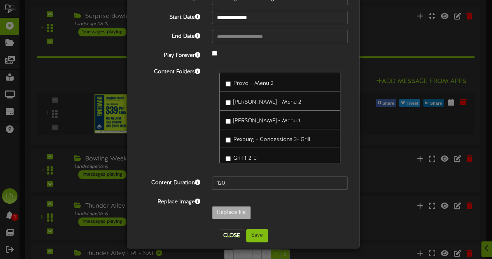
scroll to position [51, 0]
type input "**********"
type input "9125BowlingUTAZWeekNights"
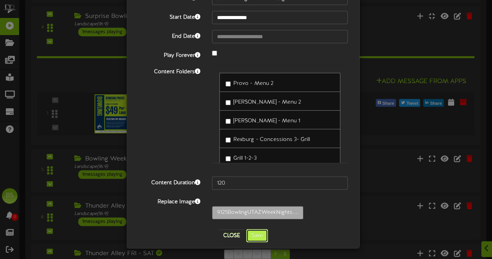
click at [255, 232] on button "Save" at bounding box center [257, 235] width 22 height 13
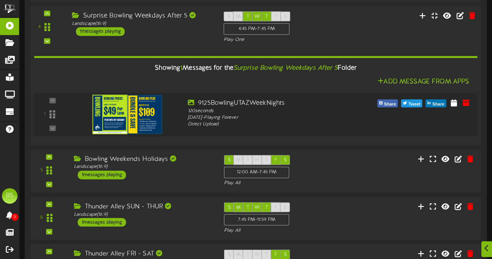
click at [110, 30] on div "1 messages playing" at bounding box center [100, 31] width 49 height 9
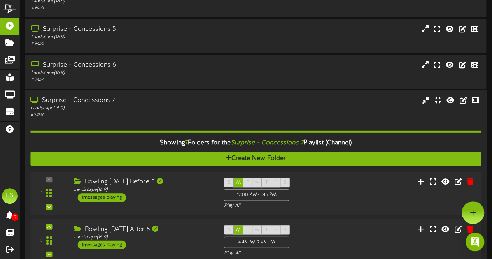
scroll to position [1518, 0]
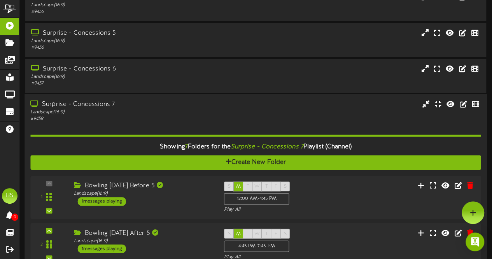
click at [96, 105] on div "Surprise - Concessions 7" at bounding box center [120, 104] width 181 height 9
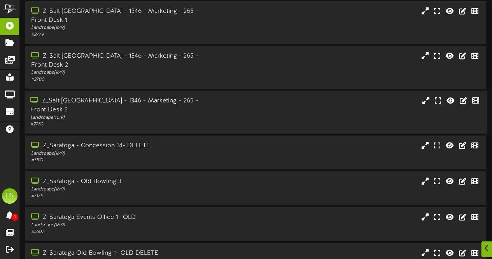
scroll to position [2724, 0]
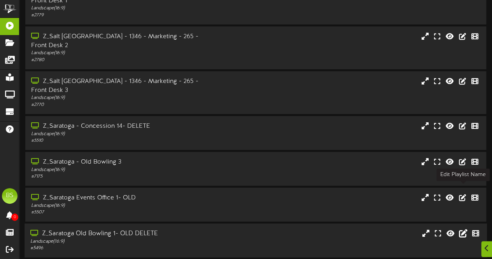
click at [462, 229] on icon at bounding box center [463, 233] width 9 height 9
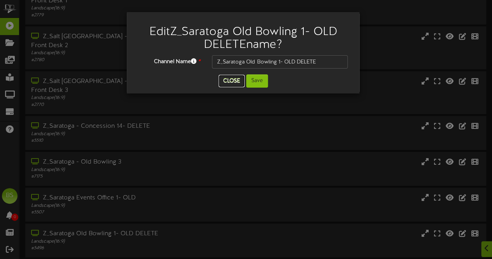
click at [230, 83] on button "Close" at bounding box center [232, 81] width 26 height 12
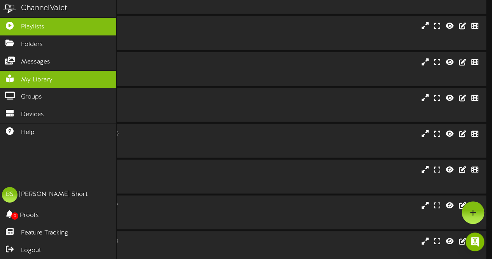
scroll to position [1051, 0]
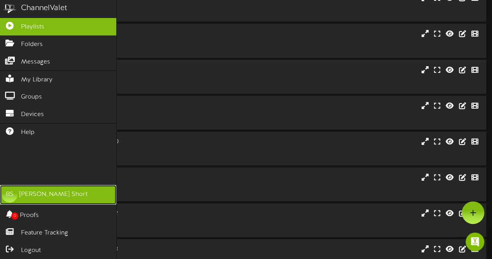
click at [25, 193] on div "Bob Short" at bounding box center [53, 194] width 68 height 9
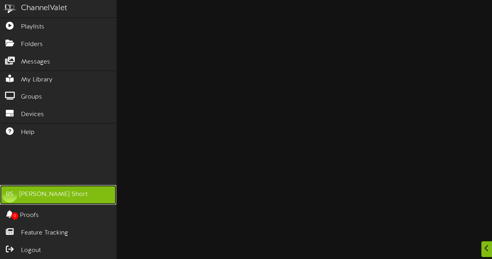
scroll to position [1207, 0]
click at [34, 198] on div "Bob Short" at bounding box center [53, 194] width 68 height 9
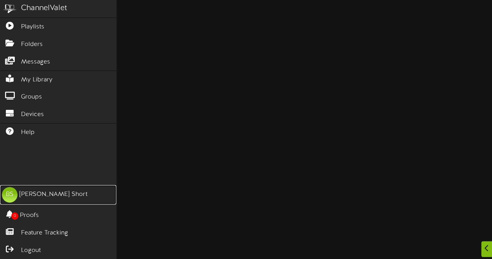
scroll to position [1323, 0]
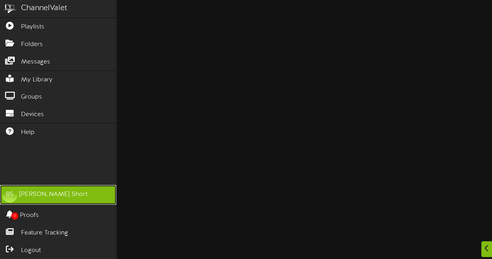
click at [37, 195] on div "Bob Short" at bounding box center [53, 194] width 68 height 9
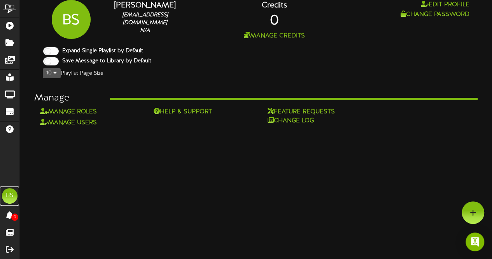
scroll to position [0, 0]
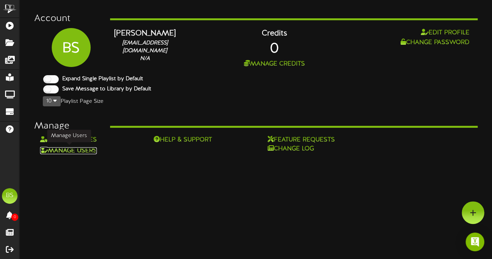
click at [80, 149] on link "Manage Users" at bounding box center [68, 150] width 57 height 7
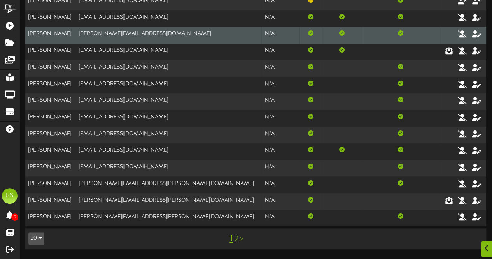
scroll to position [195, 0]
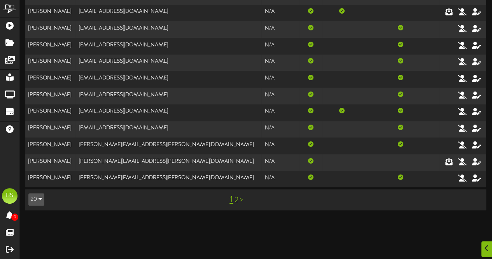
click at [236, 199] on link "2" at bounding box center [237, 200] width 4 height 9
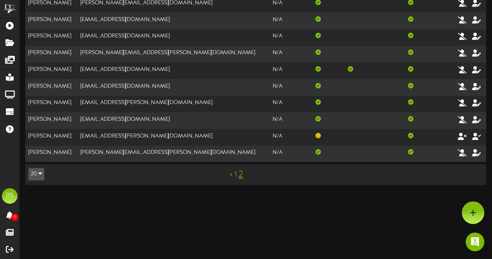
scroll to position [156, 0]
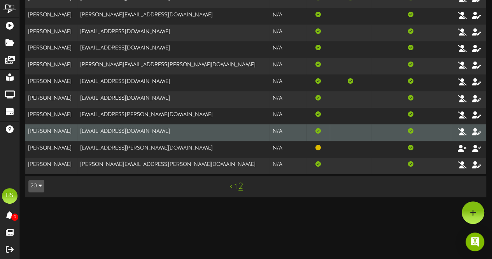
click at [123, 130] on td "mpedroza@fatcatsfun.com" at bounding box center [173, 132] width 192 height 17
click at [480, 131] on icon at bounding box center [477, 131] width 11 height 9
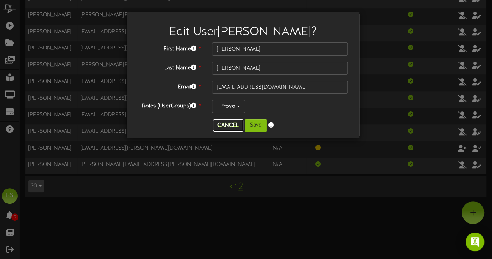
click at [225, 121] on button "Cancel" at bounding box center [228, 125] width 31 height 12
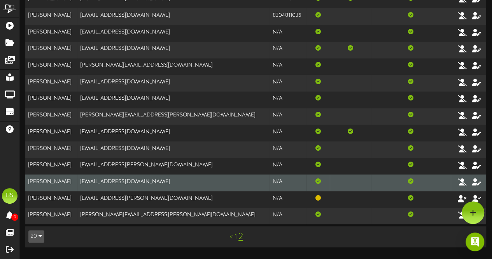
scroll to position [0, 0]
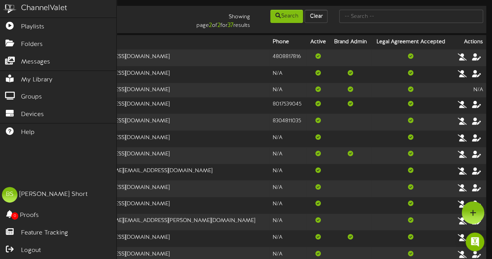
click at [33, 8] on div "ChannelValet" at bounding box center [44, 8] width 46 height 11
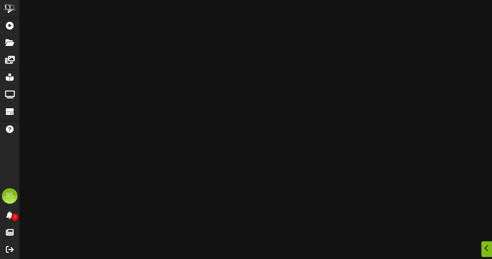
scroll to position [1323, 0]
